Goal: Transaction & Acquisition: Purchase product/service

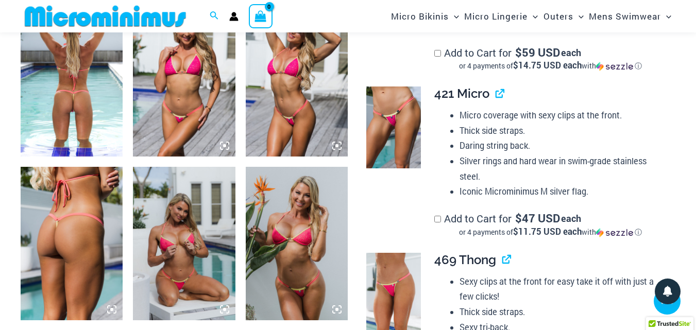
scroll to position [771, 0]
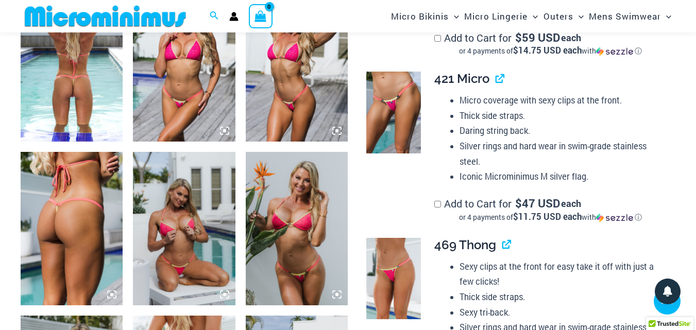
click at [208, 235] on img at bounding box center [184, 229] width 102 height 154
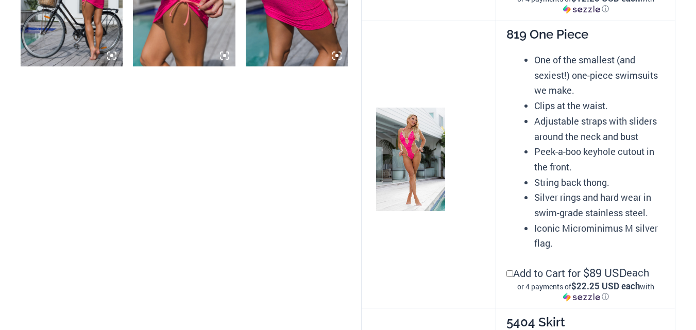
scroll to position [1177, 0]
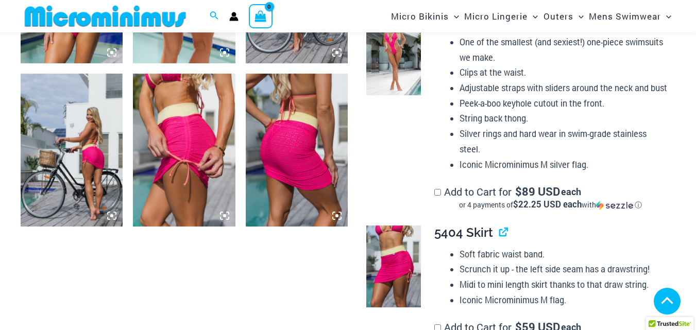
drag, startPoint x: 292, startPoint y: 32, endPoint x: 275, endPoint y: 35, distance: 17.3
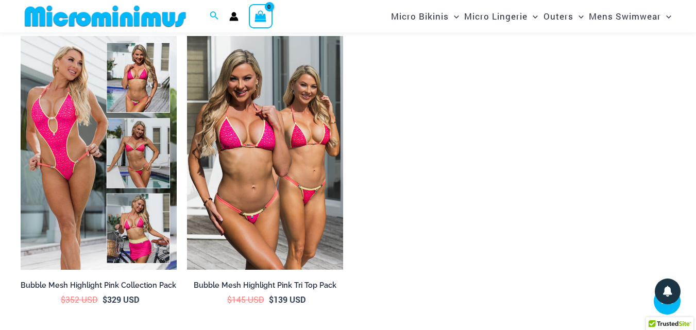
scroll to position [2042, 0]
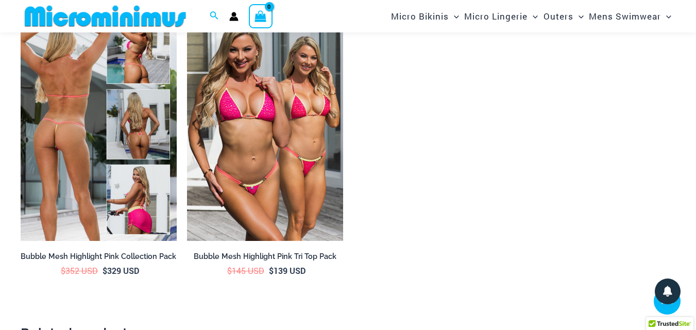
click at [108, 205] on img at bounding box center [99, 124] width 156 height 234
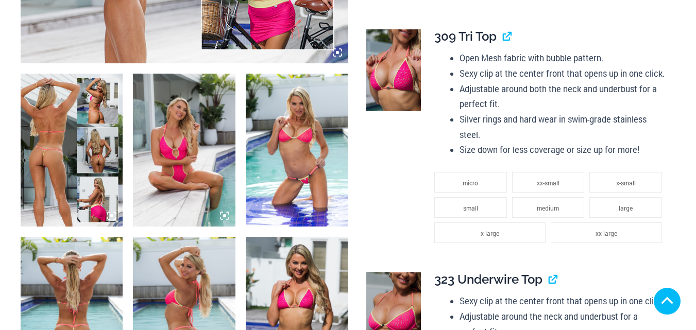
scroll to position [455, 0]
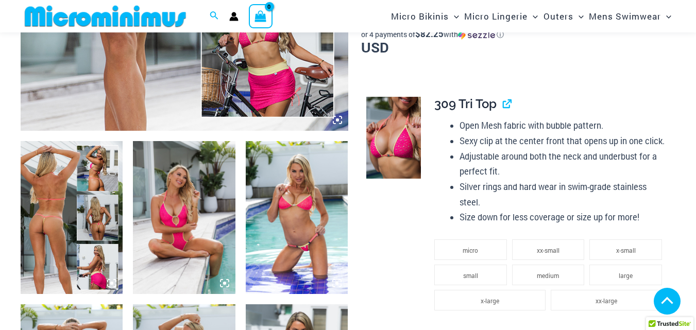
drag, startPoint x: 205, startPoint y: 183, endPoint x: 248, endPoint y: 207, distance: 50.1
drag, startPoint x: 695, startPoint y: 187, endPoint x: 700, endPoint y: 178, distance: 10.4
